Goal: Task Accomplishment & Management: Manage account settings

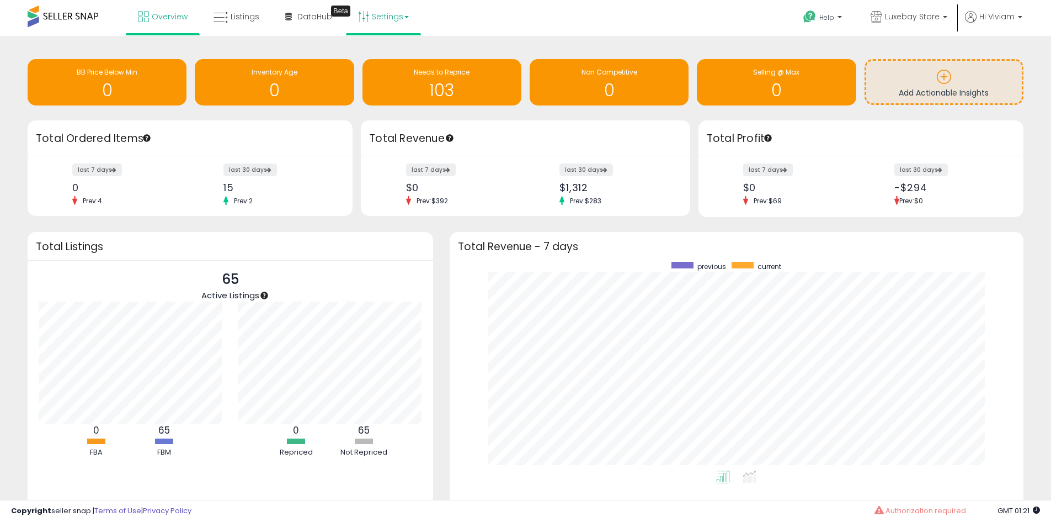
click at [381, 17] on link "Settings" at bounding box center [383, 16] width 67 height 33
click at [395, 59] on link "Store settings" at bounding box center [385, 56] width 50 height 10
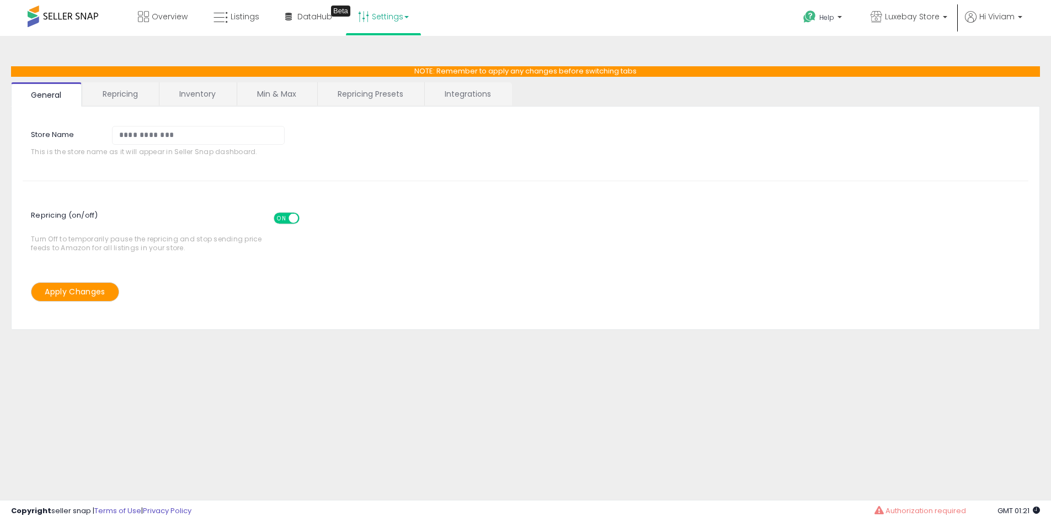
click at [287, 221] on div "ON OFF" at bounding box center [288, 218] width 26 height 9
click at [281, 218] on span "ON" at bounding box center [282, 218] width 14 height 9
click at [123, 97] on link "Repricing" at bounding box center [120, 93] width 75 height 23
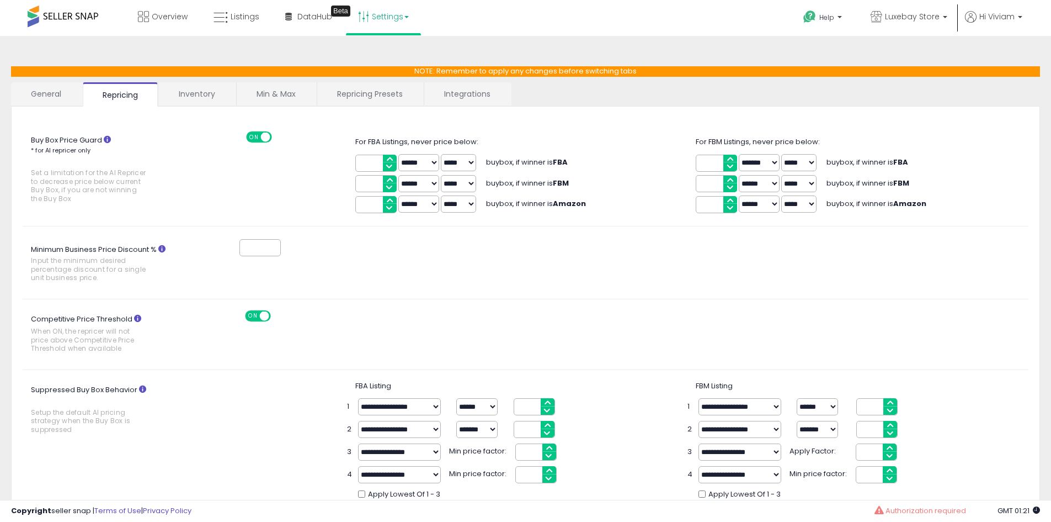
click at [65, 98] on link "General" at bounding box center [46, 93] width 71 height 23
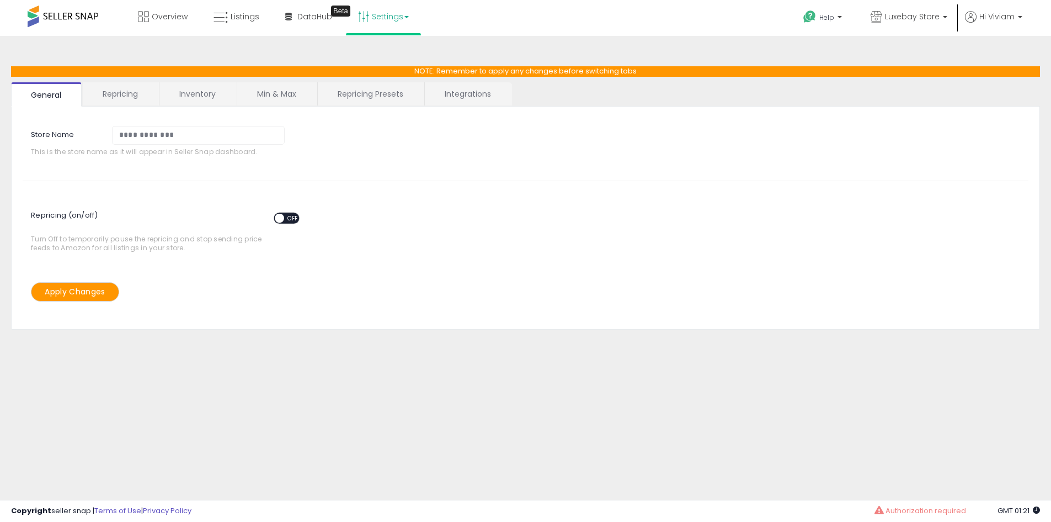
click at [447, 95] on link "Integrations" at bounding box center [468, 93] width 86 height 23
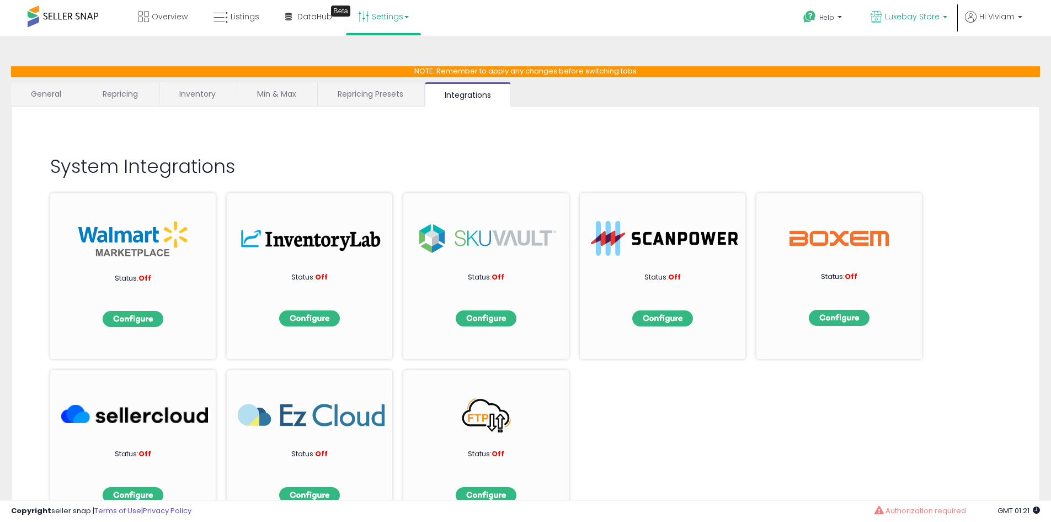
click at [930, 19] on span "Luxebay Store" at bounding box center [912, 16] width 55 height 11
click at [397, 15] on link "Settings" at bounding box center [383, 16] width 67 height 33
click at [383, 55] on link "Store settings" at bounding box center [385, 56] width 50 height 10
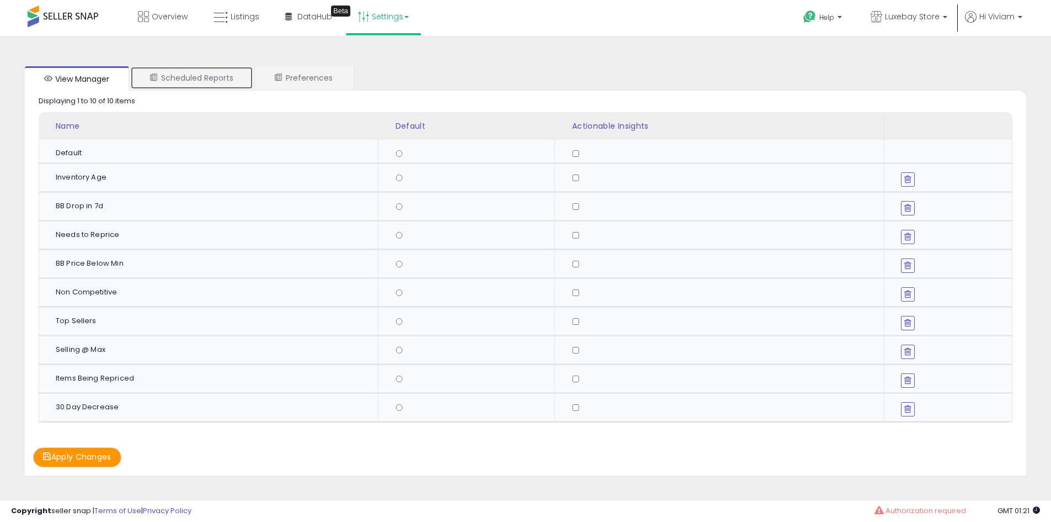
click at [227, 87] on link "Scheduled Reports" at bounding box center [191, 77] width 123 height 23
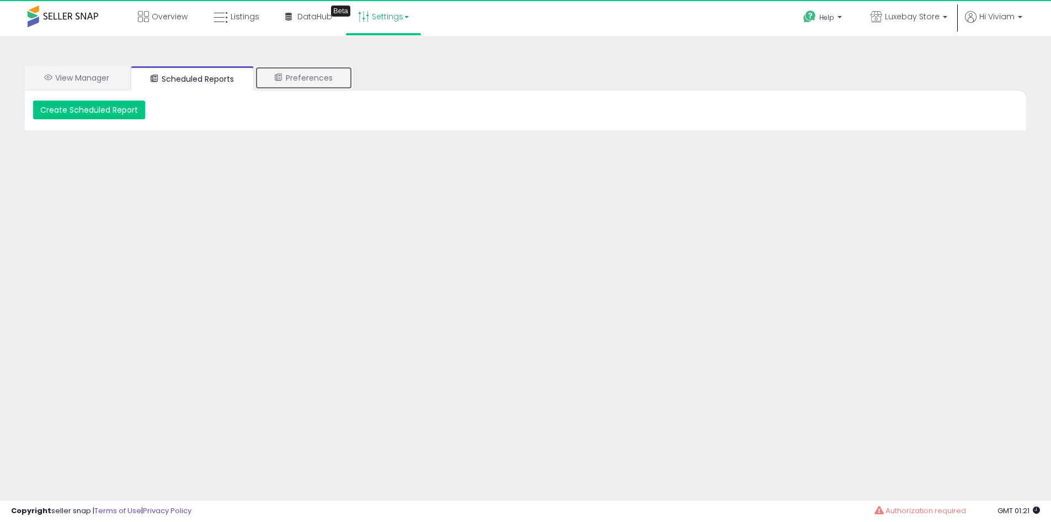
click at [298, 78] on link "Preferences" at bounding box center [304, 77] width 98 height 23
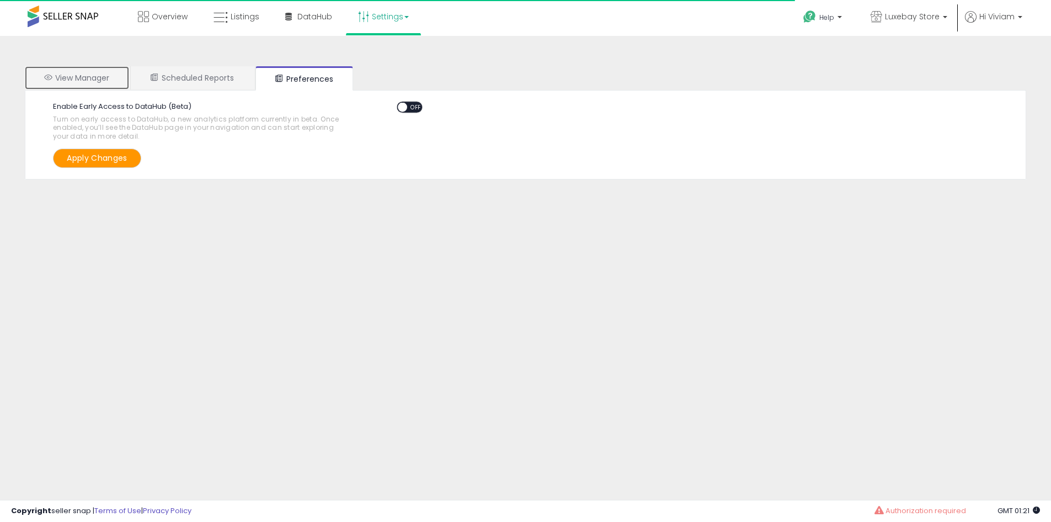
click at [87, 86] on link "View Manager" at bounding box center [77, 77] width 104 height 23
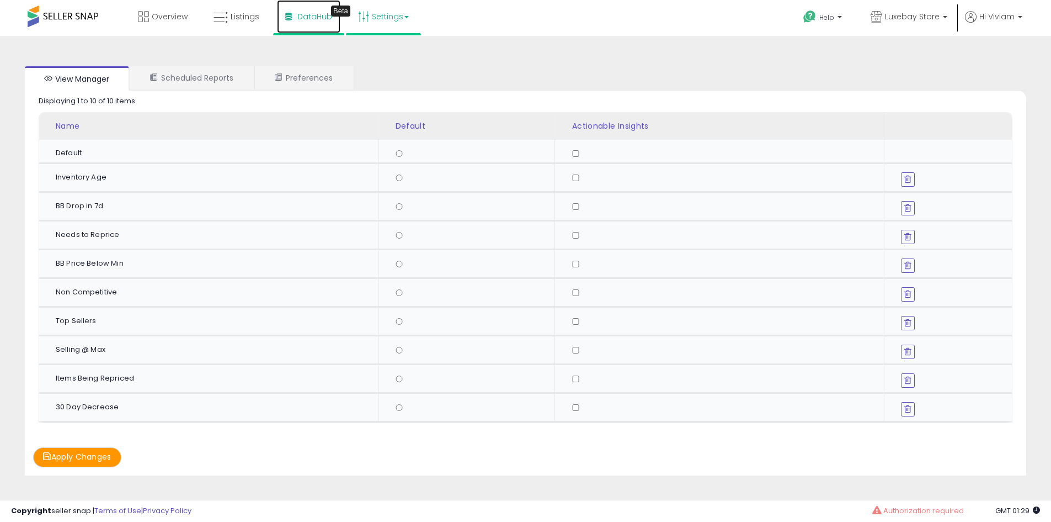
click at [310, 25] on link "DataHub Beta" at bounding box center [308, 16] width 63 height 33
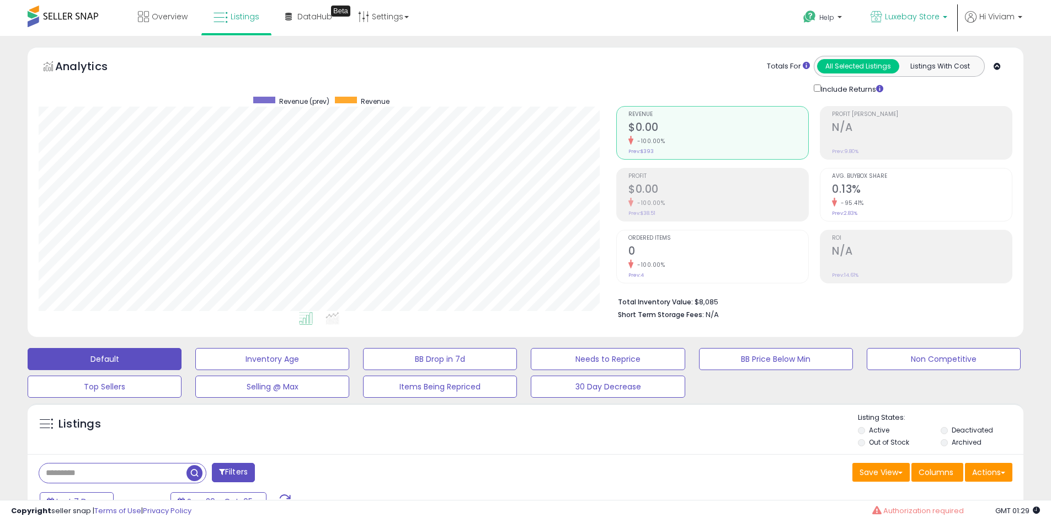
scroll to position [226, 578]
click at [945, 20] on b at bounding box center [945, 20] width 4 height 8
click at [945, 20] on p "Luxebay Store" at bounding box center [909, 18] width 77 height 14
click at [1013, 24] on p "Hi Viviam" at bounding box center [993, 18] width 57 height 14
click at [998, 83] on link "Profile" at bounding box center [998, 88] width 22 height 10
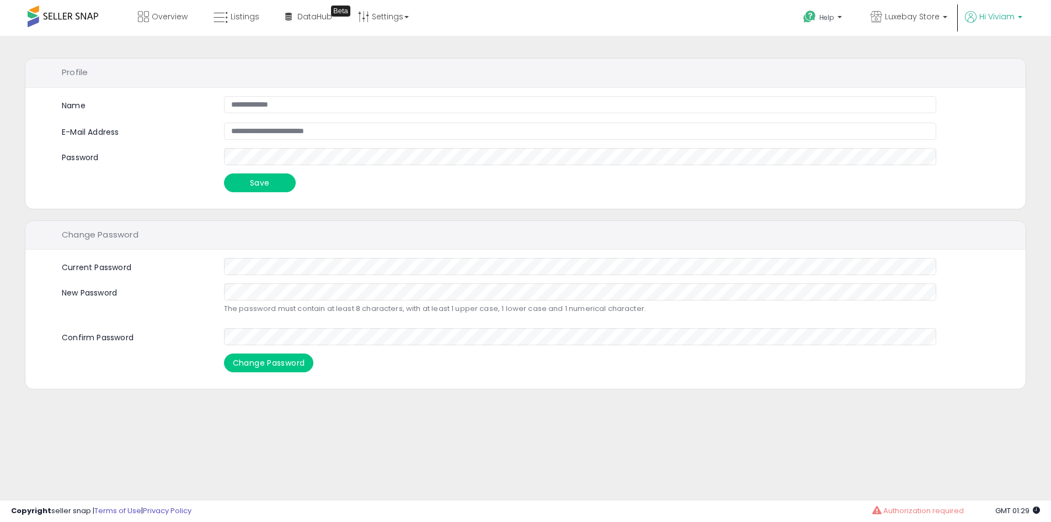
click at [991, 20] on span "Hi Viviam" at bounding box center [997, 16] width 35 height 11
click at [1000, 60] on link "Account" at bounding box center [997, 59] width 29 height 10
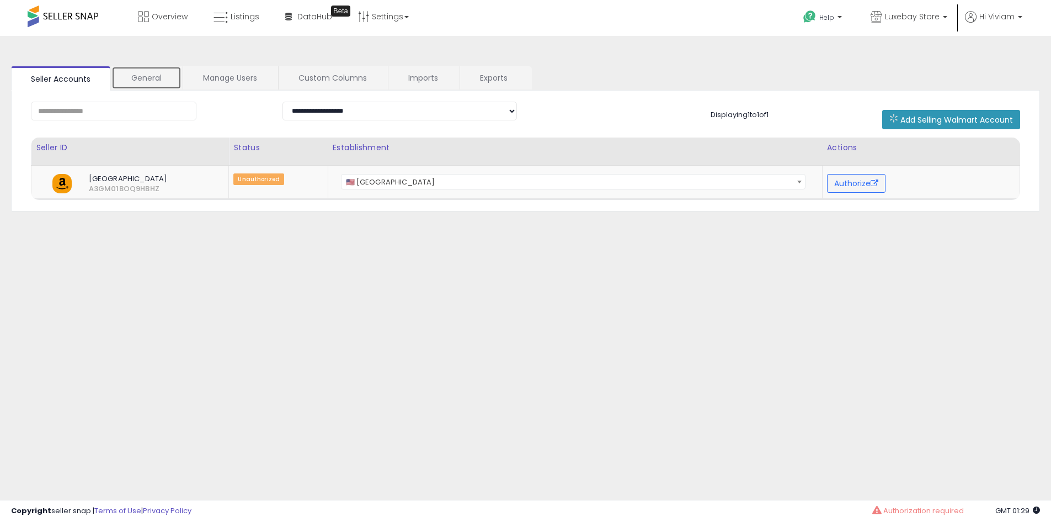
click at [155, 87] on link "General" at bounding box center [146, 77] width 70 height 23
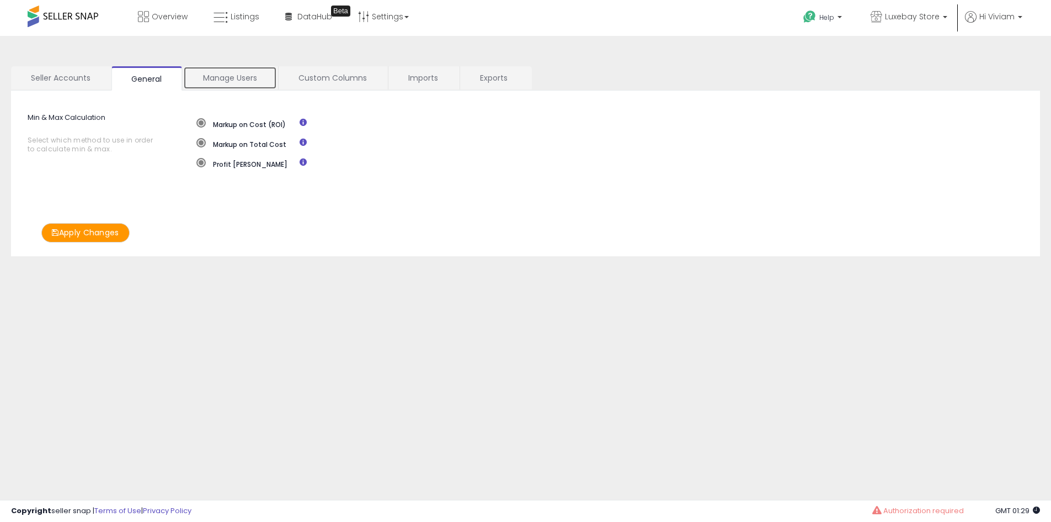
click at [237, 79] on link "Manage Users" at bounding box center [230, 77] width 94 height 23
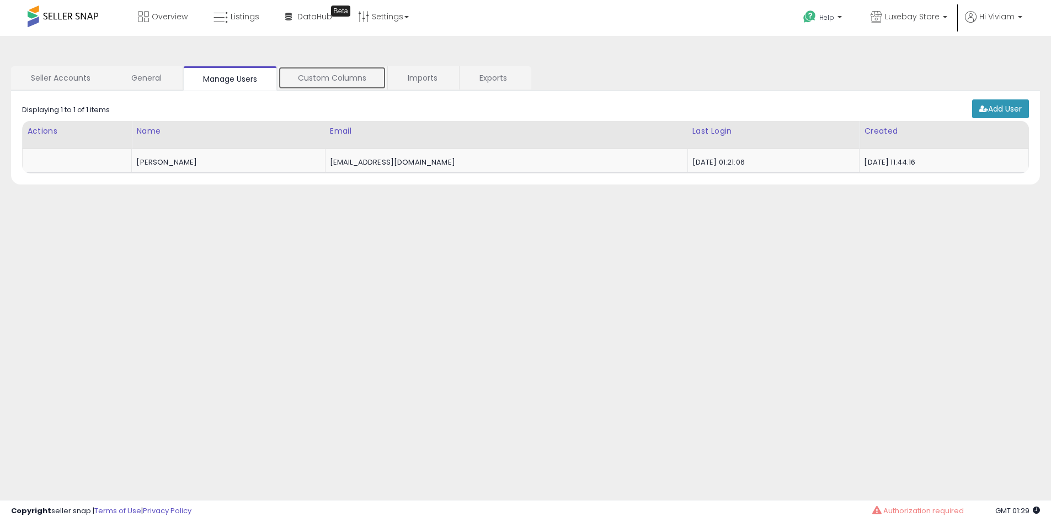
click at [326, 79] on link "Custom Columns" at bounding box center [332, 77] width 108 height 23
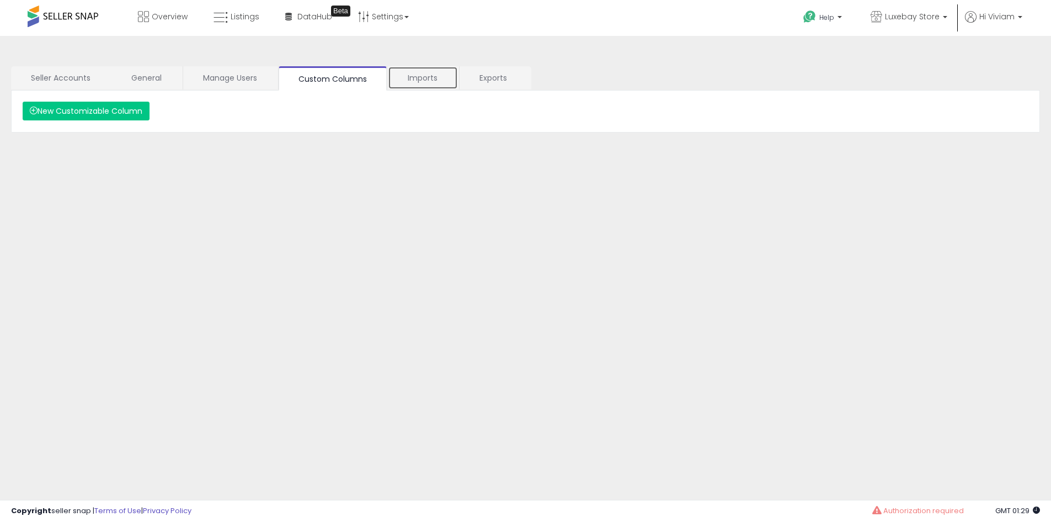
click at [404, 83] on link "Imports" at bounding box center [423, 77] width 70 height 23
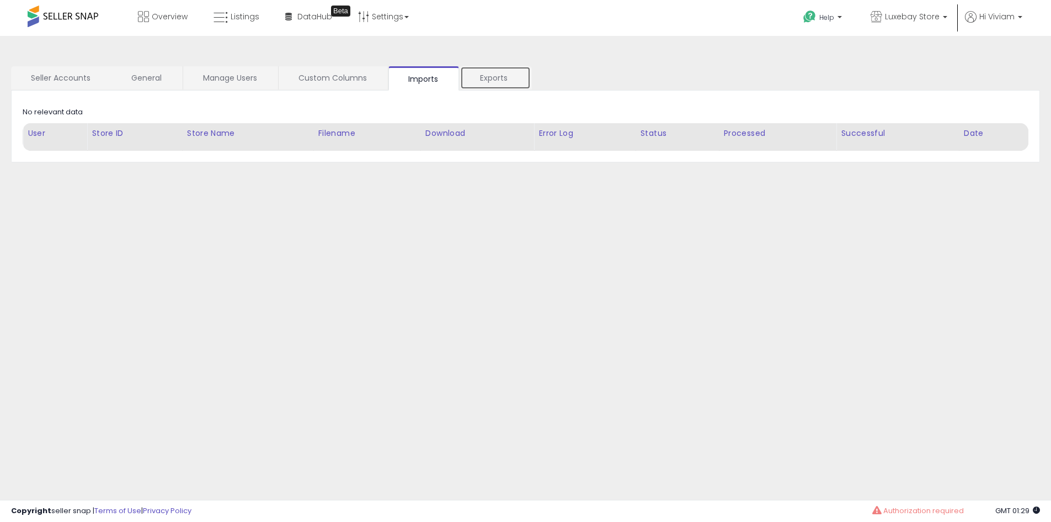
click at [506, 87] on link "Exports" at bounding box center [495, 77] width 71 height 23
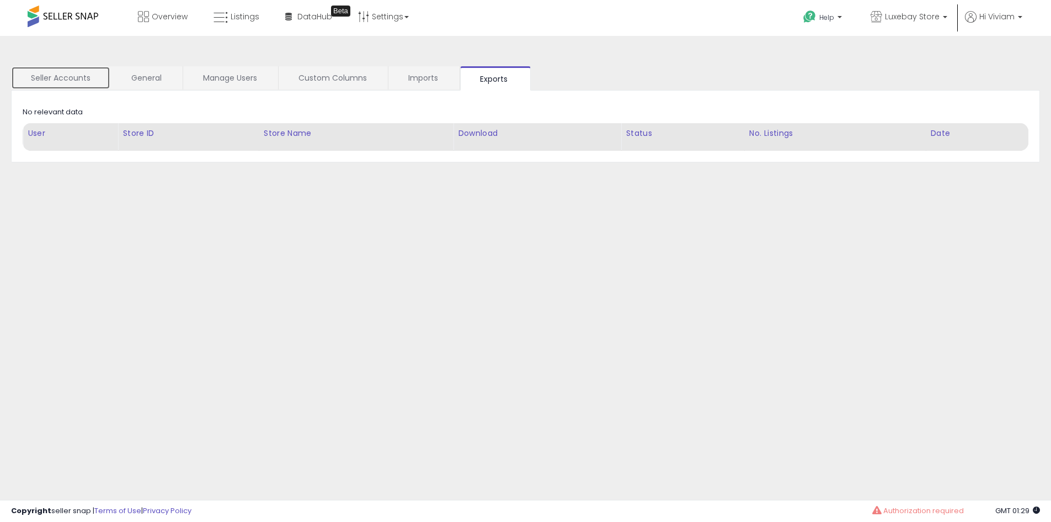
click at [86, 88] on link "Seller Accounts" at bounding box center [60, 77] width 99 height 23
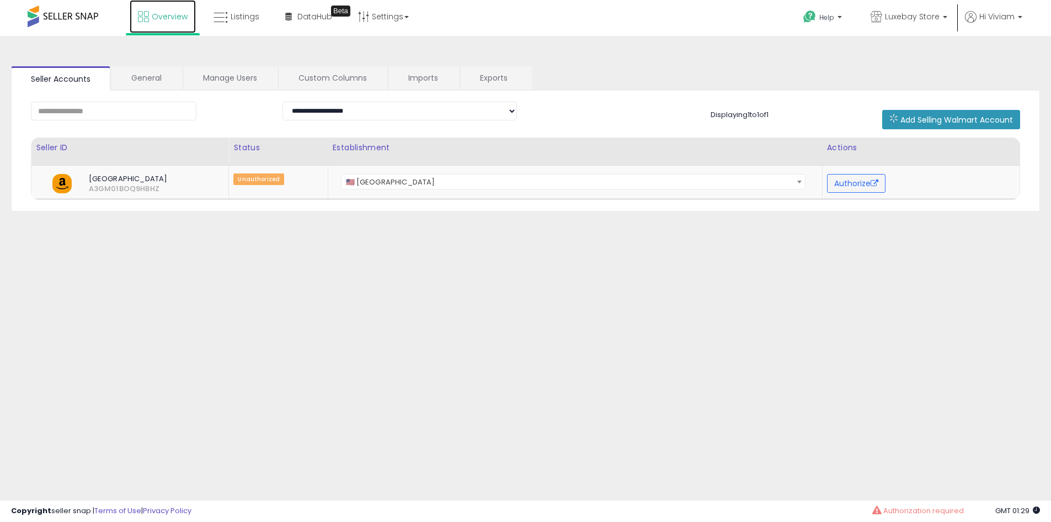
click at [171, 18] on span "Overview" at bounding box center [170, 16] width 36 height 11
